Goal: Transaction & Acquisition: Book appointment/travel/reservation

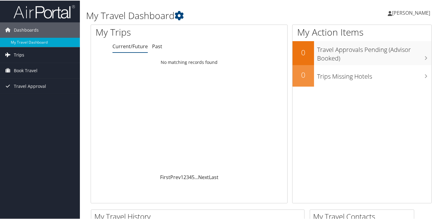
click at [30, 54] on link "Trips" at bounding box center [40, 54] width 80 height 15
click at [30, 96] on span "Book Travel" at bounding box center [26, 97] width 24 height 15
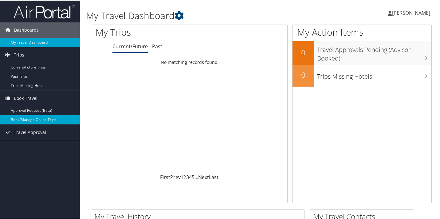
click at [30, 118] on link "Book/Manage Online Trips" at bounding box center [40, 119] width 80 height 9
